Goal: Check status: Check status

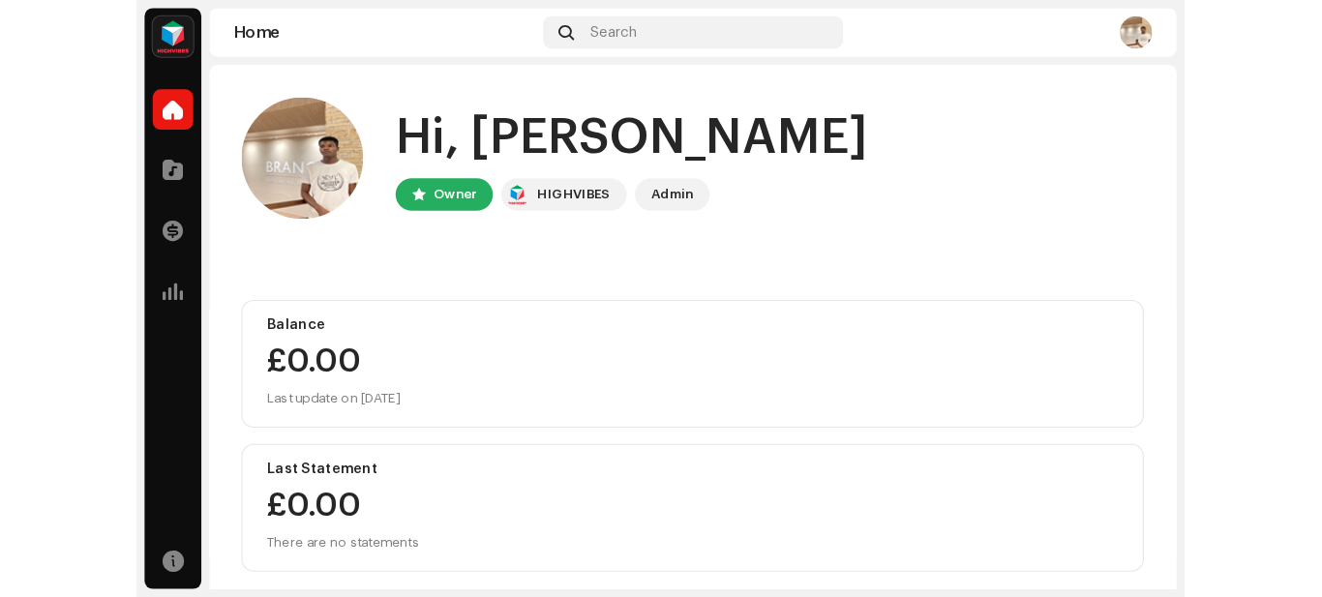
scroll to position [104, 0]
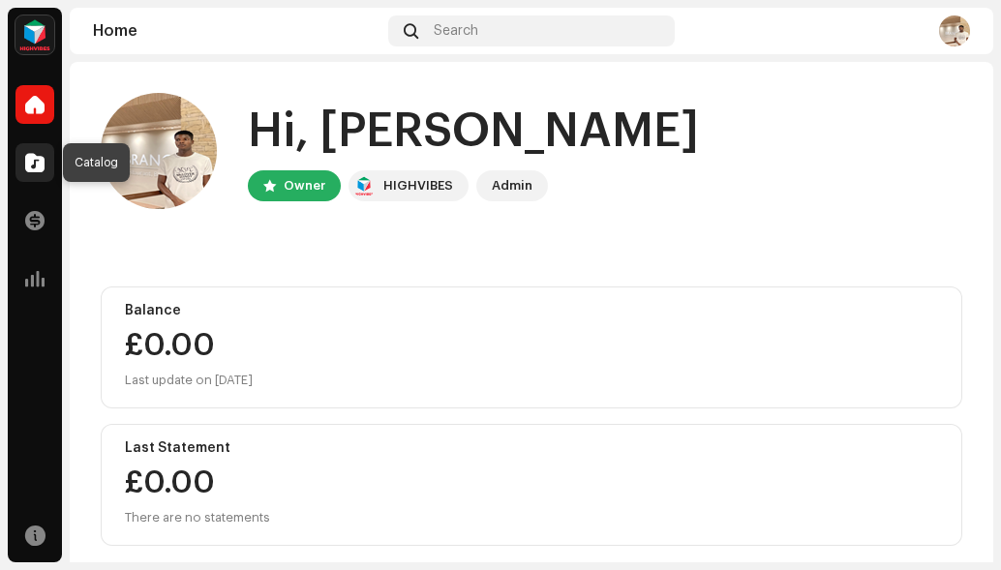
click at [32, 162] on span at bounding box center [34, 162] width 19 height 15
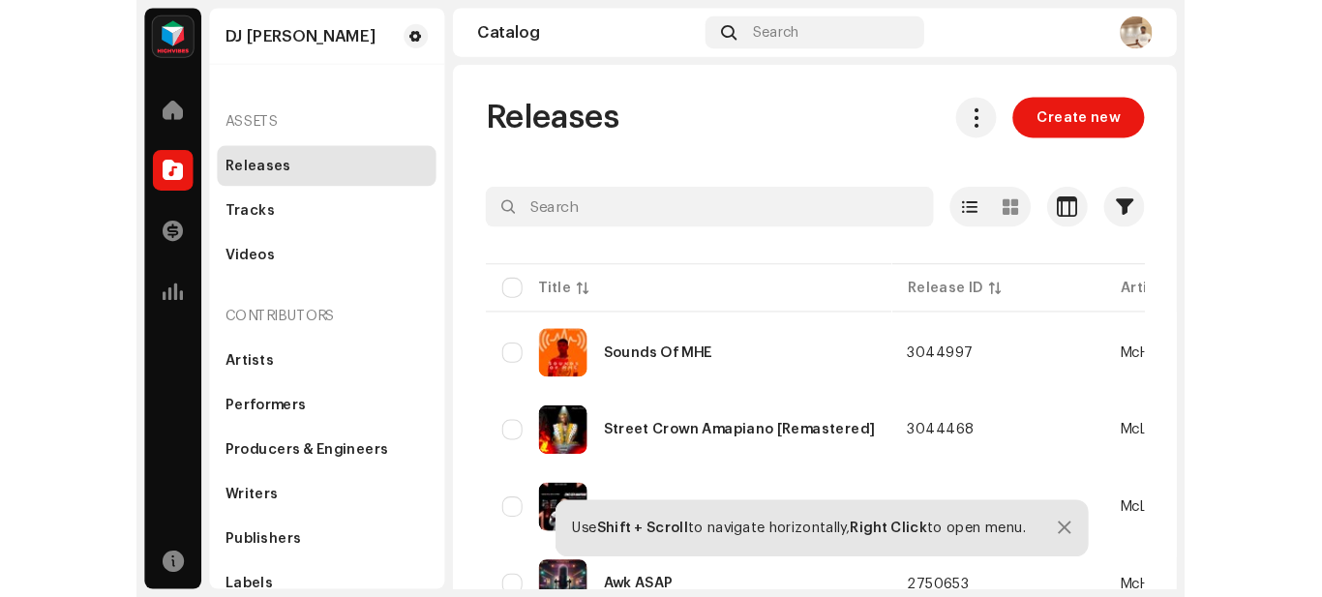
scroll to position [76, 0]
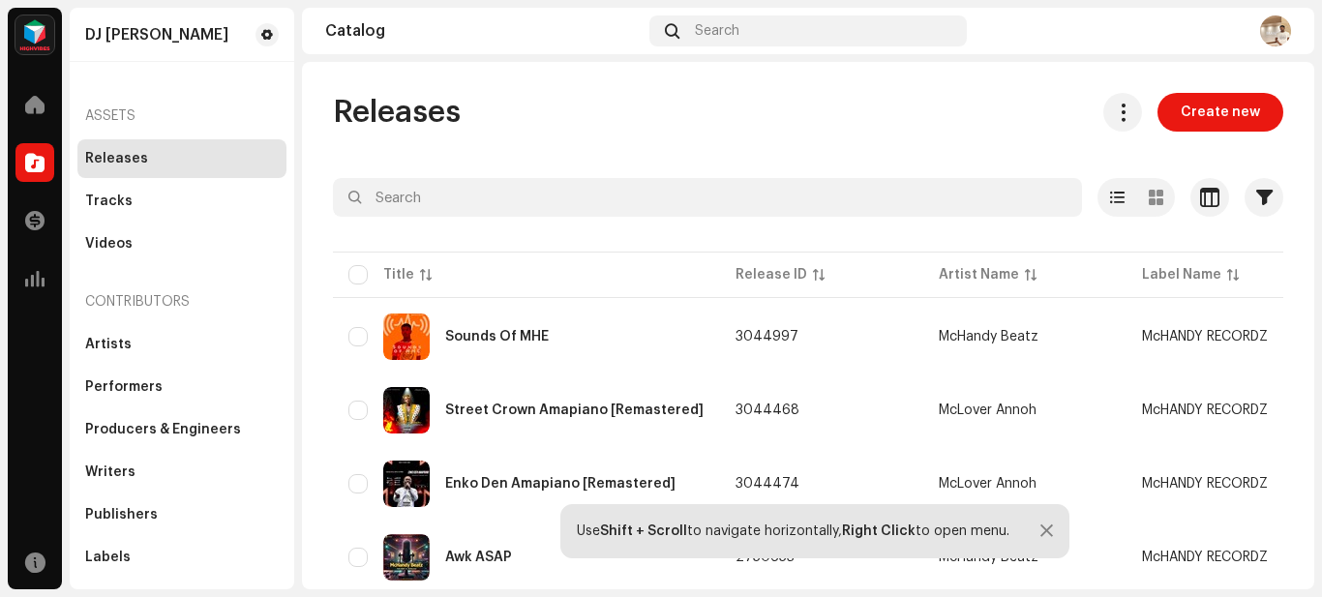
click at [1000, 530] on div at bounding box center [1047, 531] width 13 height 15
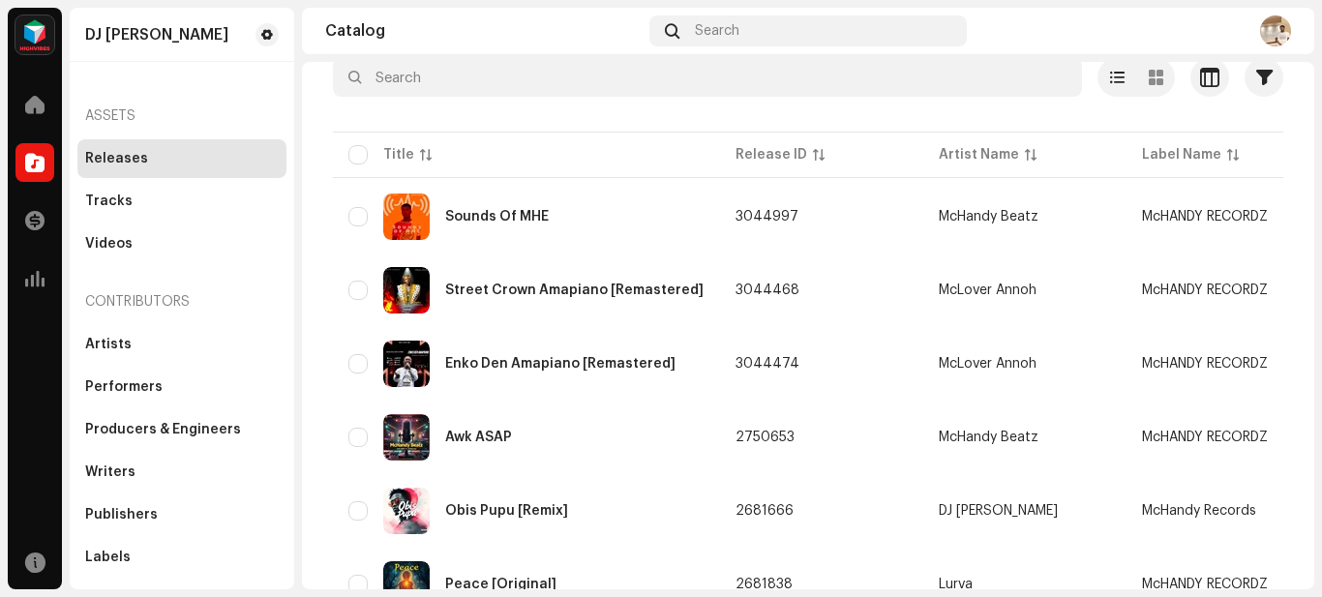
scroll to position [112, 0]
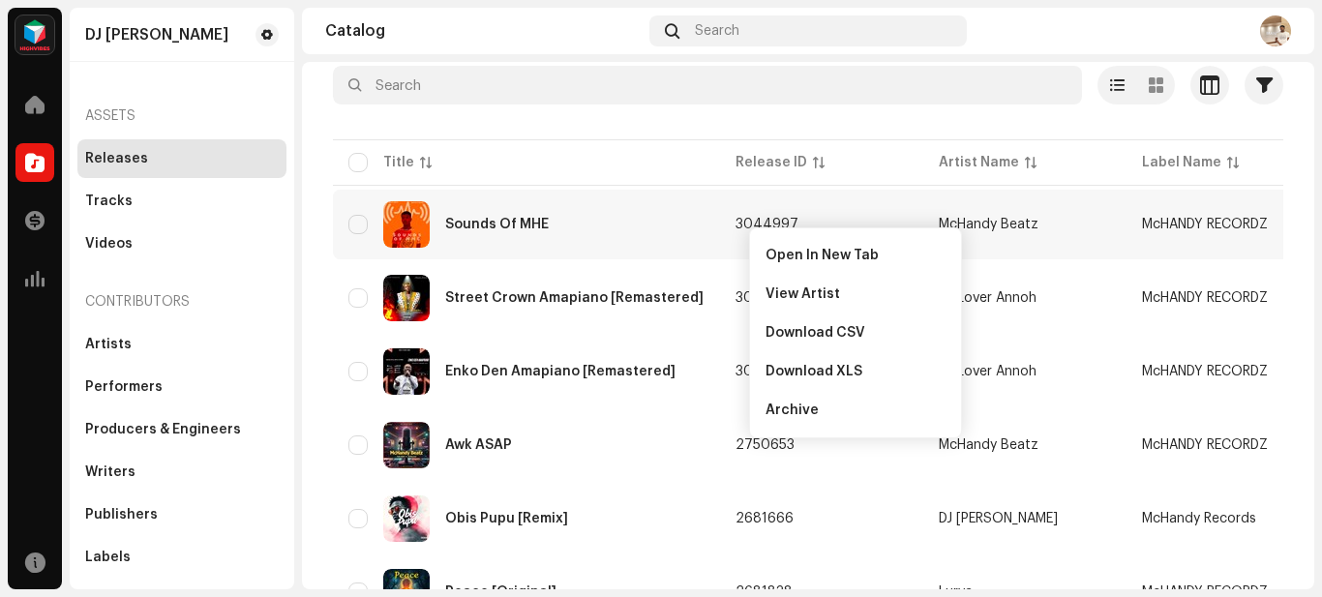
click at [748, 226] on span "3044997" at bounding box center [767, 225] width 63 height 14
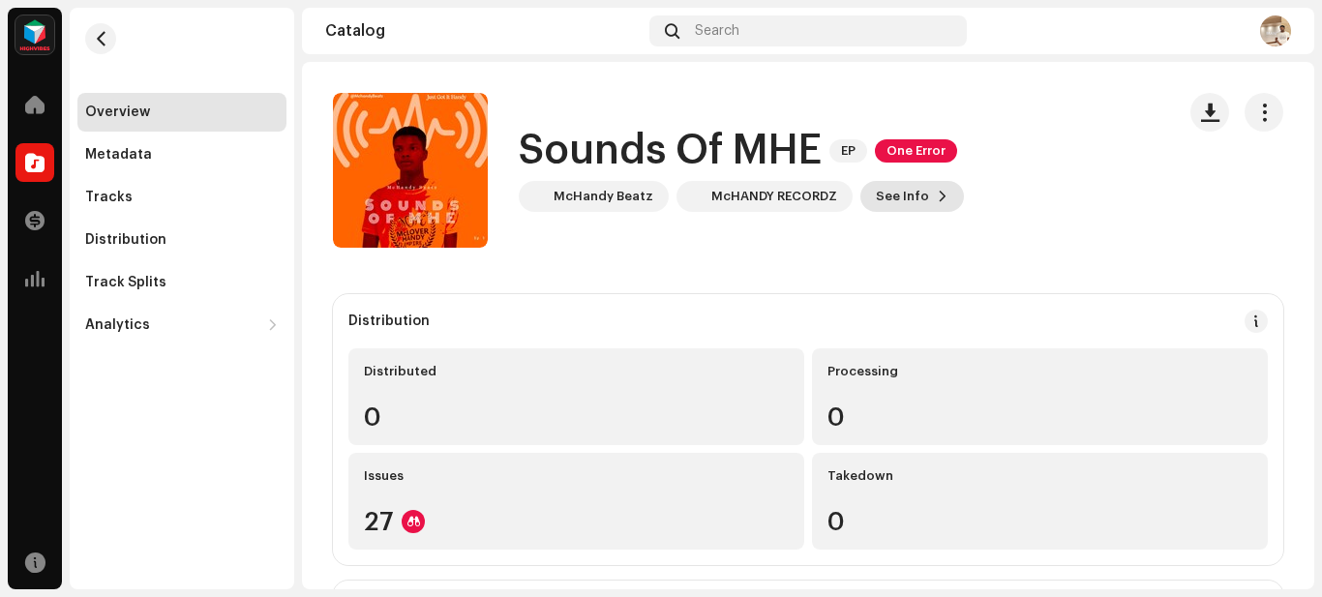
click at [911, 196] on span "See Info" at bounding box center [902, 196] width 53 height 39
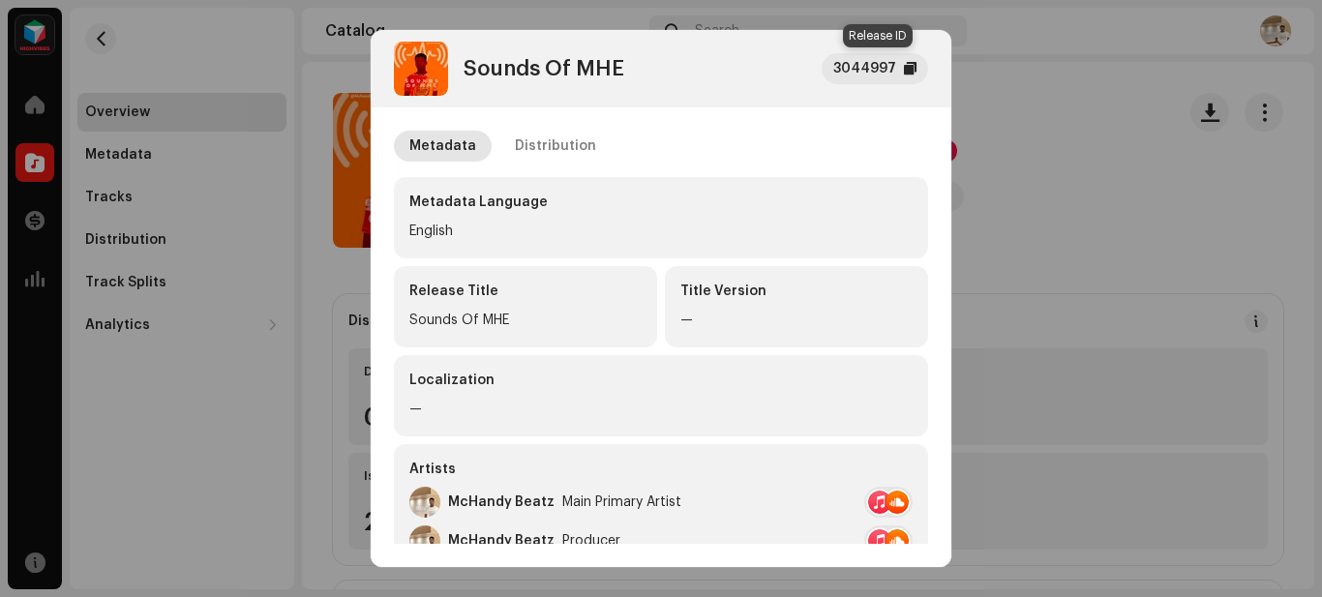
click at [906, 67] on div at bounding box center [910, 68] width 13 height 15
